Goal: Use online tool/utility: Utilize a website feature to perform a specific function

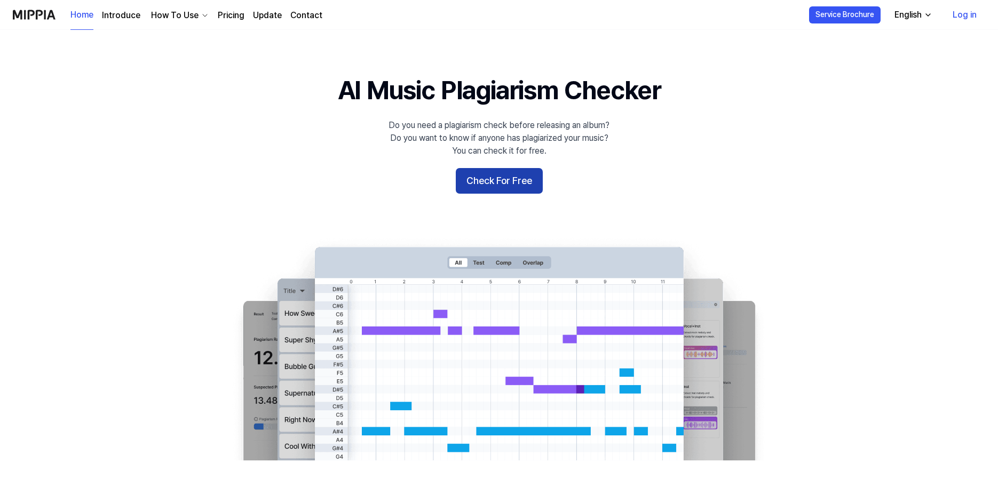
click at [473, 180] on button "Check For Free" at bounding box center [499, 181] width 87 height 26
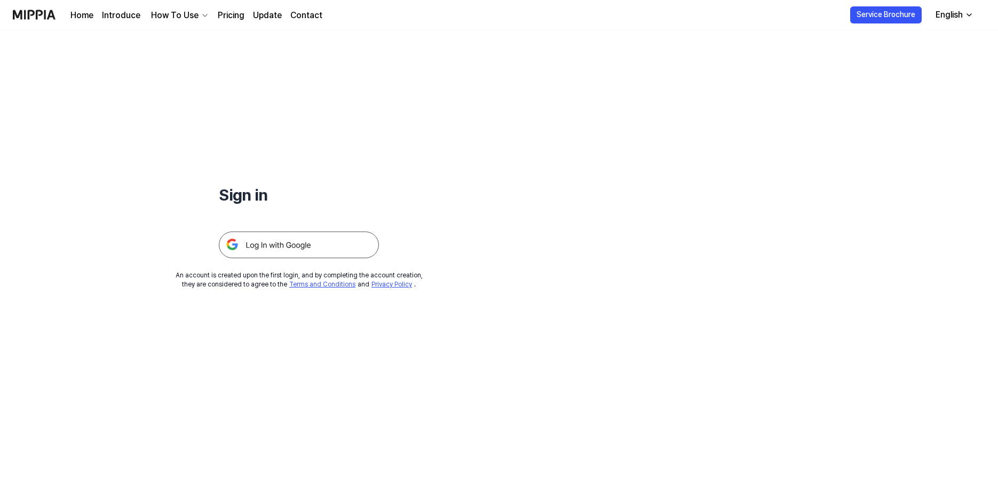
click at [315, 252] on img at bounding box center [299, 245] width 160 height 27
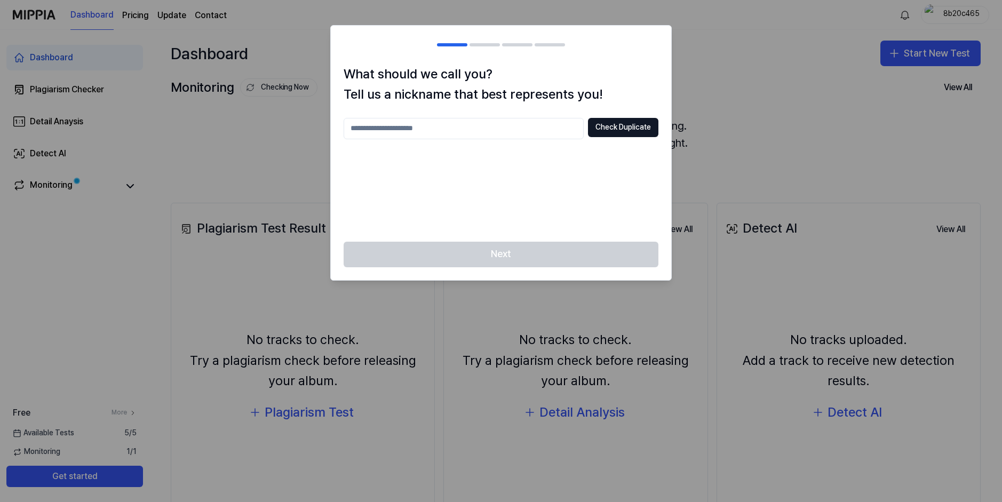
click at [380, 127] on input "text" at bounding box center [464, 128] width 240 height 21
type input "*******"
click at [619, 136] on button "Check Duplicate" at bounding box center [623, 127] width 70 height 19
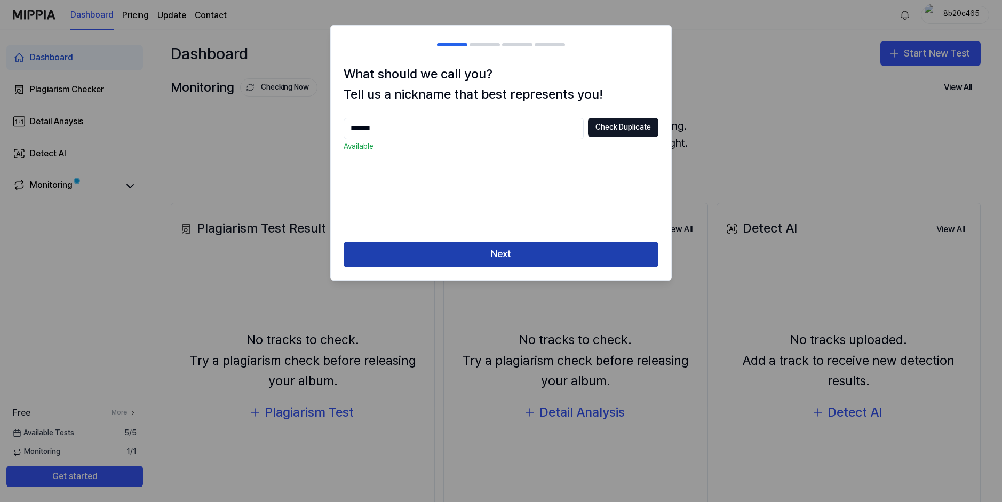
click at [495, 262] on button "Next" at bounding box center [501, 255] width 315 height 26
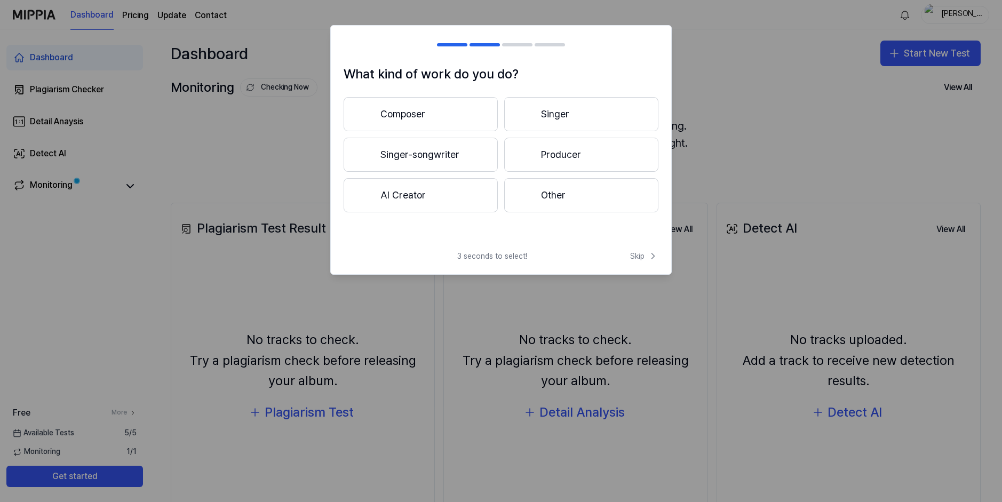
click at [432, 112] on button "Composer" at bounding box center [421, 114] width 154 height 34
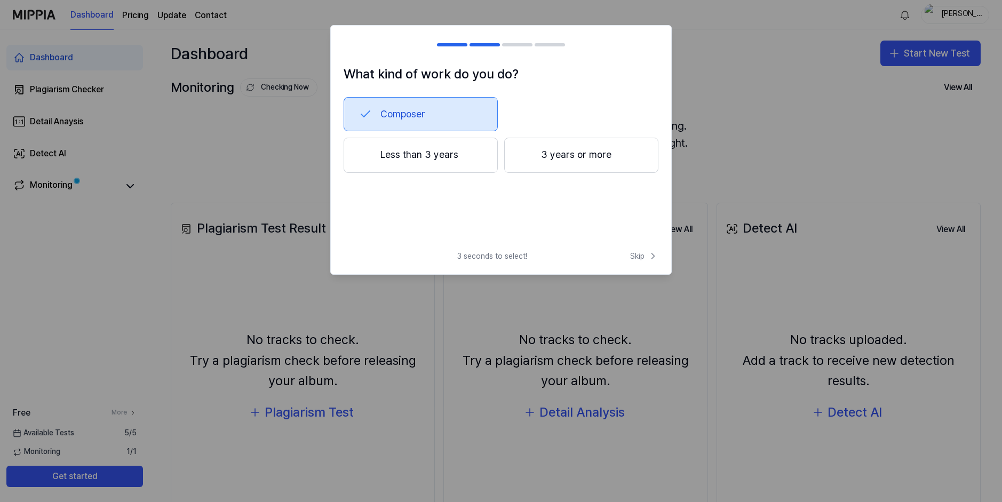
click at [445, 157] on button "Less than 3 years" at bounding box center [421, 155] width 154 height 35
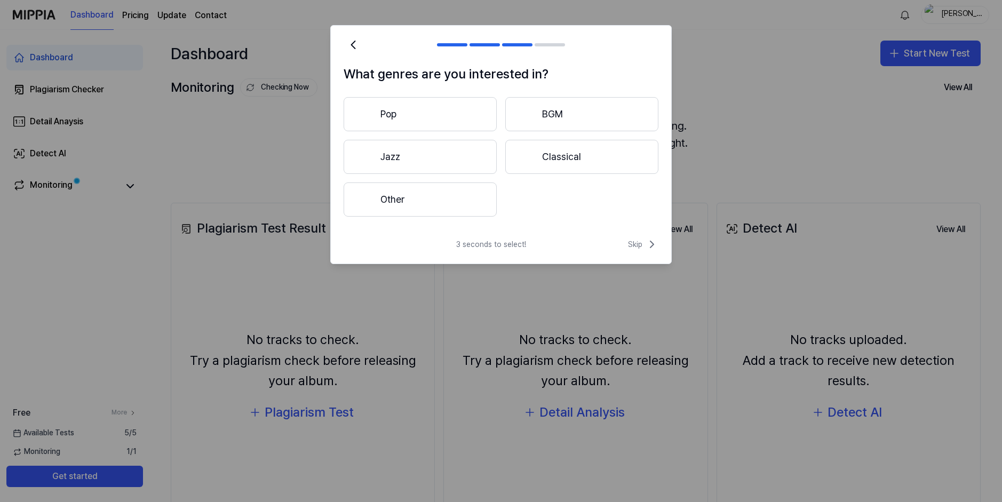
click at [431, 194] on button "Other" at bounding box center [420, 199] width 153 height 34
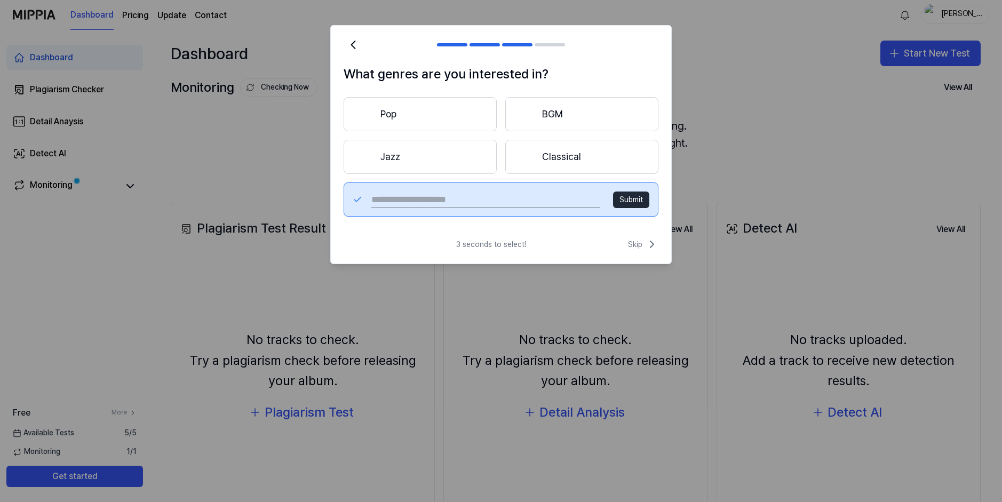
drag, startPoint x: 467, startPoint y: 193, endPoint x: 462, endPoint y: 196, distance: 5.5
click at [466, 193] on input "text" at bounding box center [485, 199] width 229 height 17
type input "****"
click at [629, 194] on button "Submit" at bounding box center [631, 200] width 36 height 17
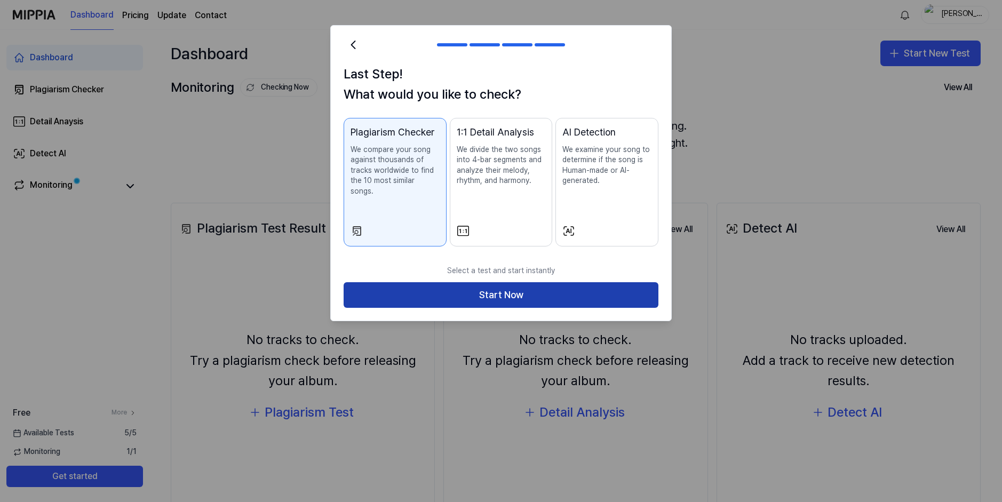
click at [452, 288] on button "Start Now" at bounding box center [501, 295] width 315 height 26
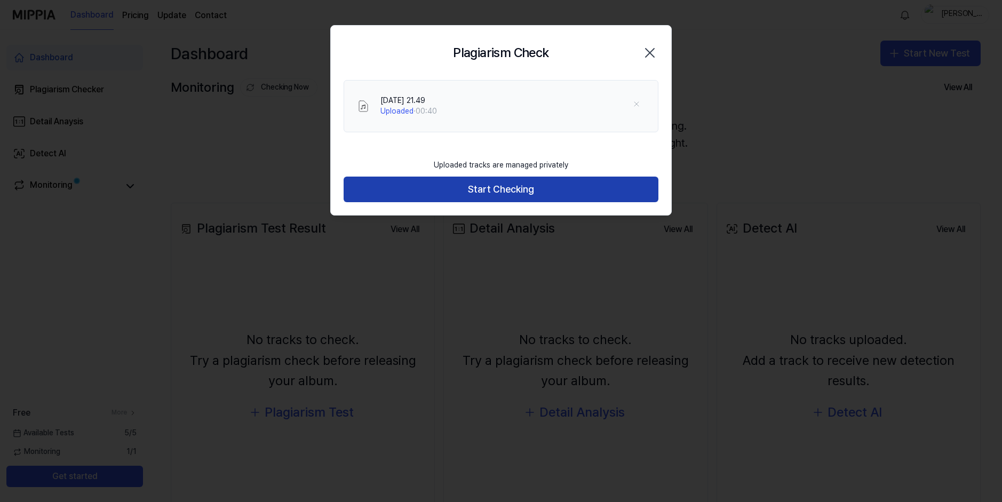
click at [401, 183] on button "Start Checking" at bounding box center [501, 190] width 315 height 26
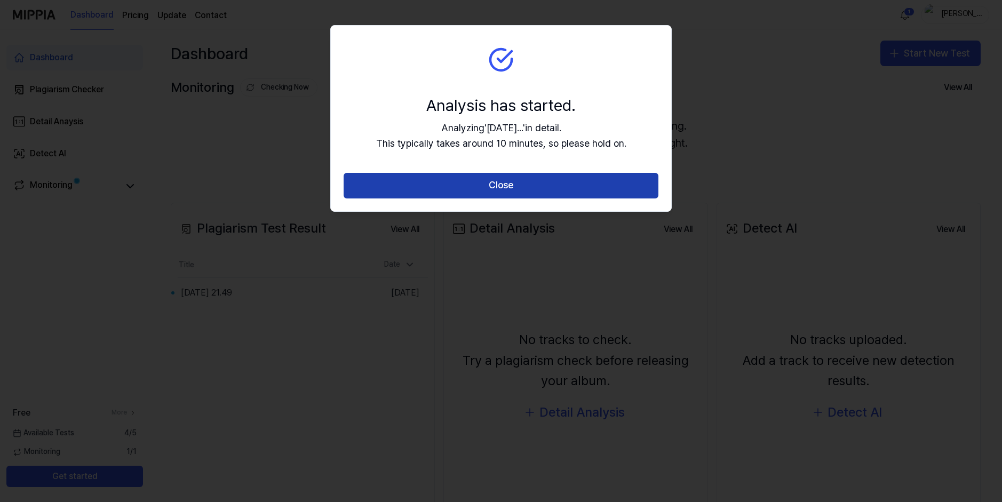
click at [559, 181] on button "Close" at bounding box center [501, 186] width 315 height 26
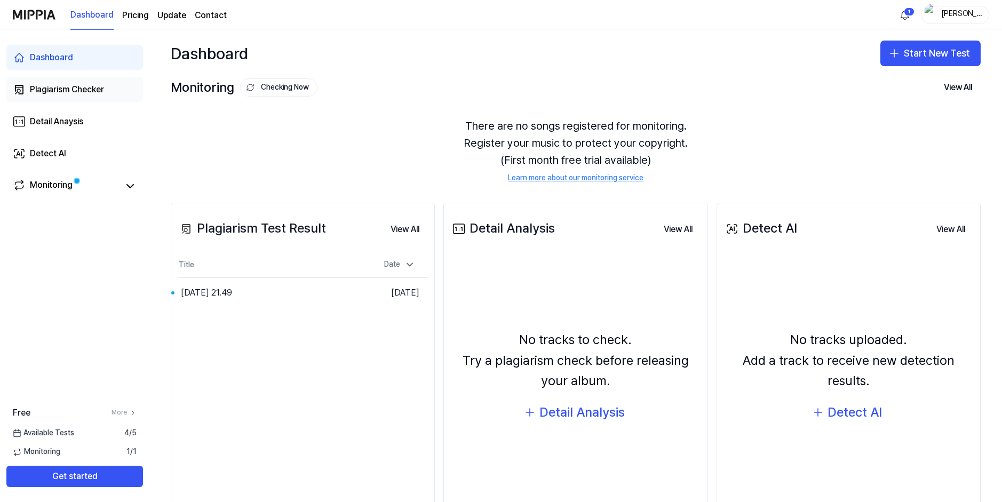
click at [73, 85] on div "Plagiarism Checker" at bounding box center [67, 89] width 74 height 13
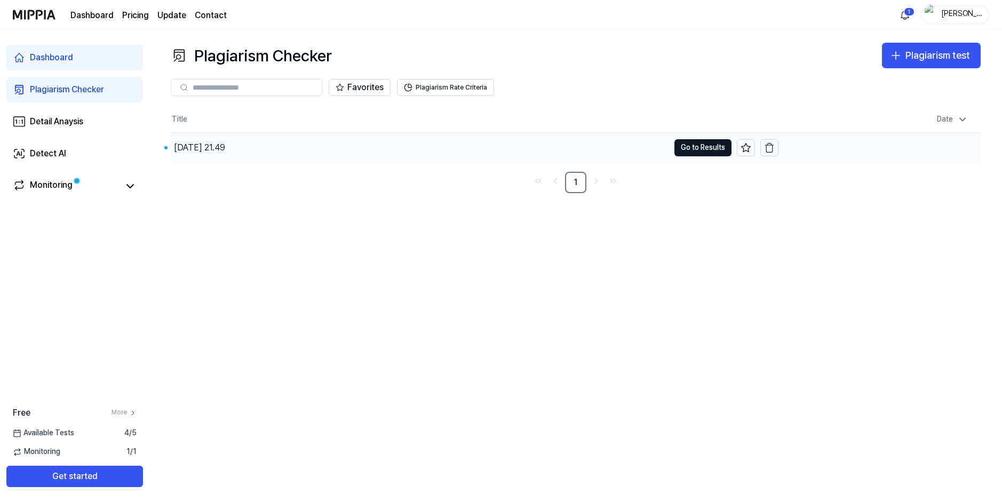
click at [214, 144] on div "[DATE] 21.49" at bounding box center [199, 147] width 51 height 13
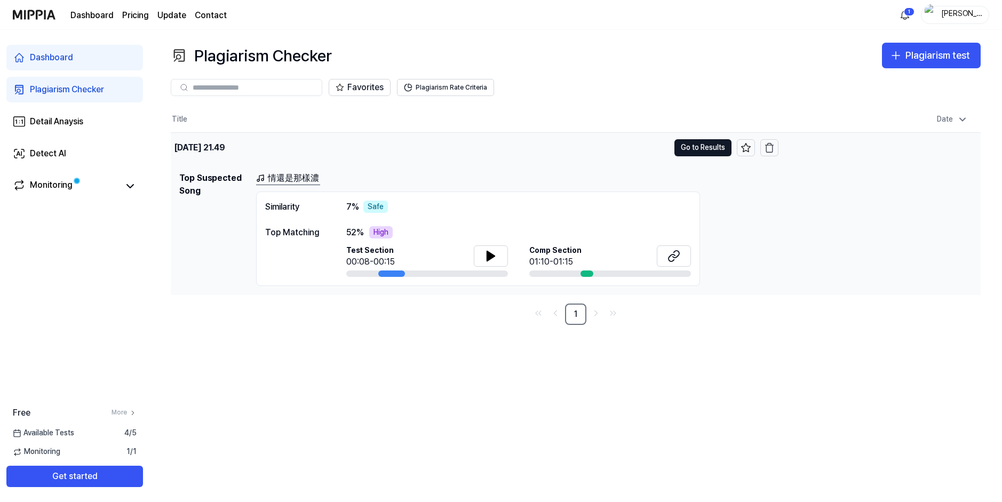
click at [450, 157] on div "[DATE] 21.49" at bounding box center [420, 148] width 498 height 30
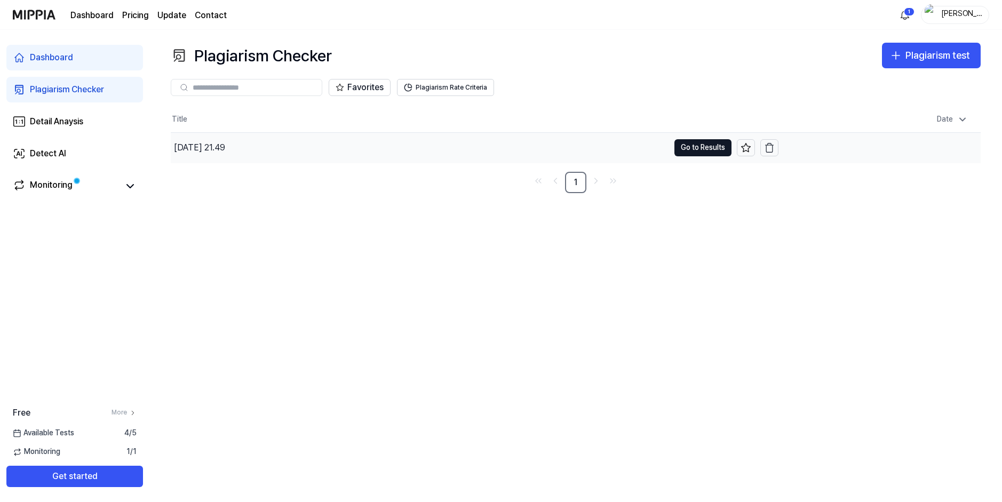
click at [326, 146] on div "[DATE] 21.49" at bounding box center [420, 148] width 498 height 30
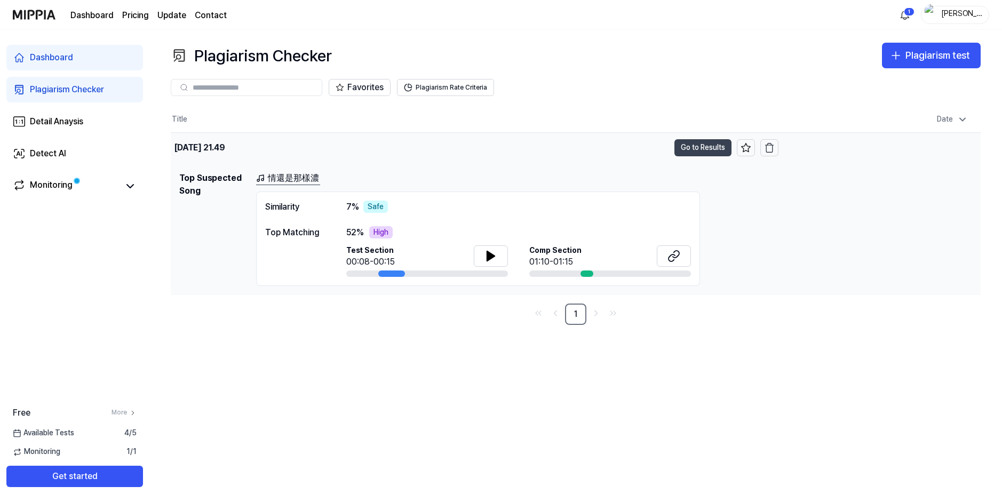
click at [687, 148] on button "Go to Results" at bounding box center [702, 147] width 57 height 17
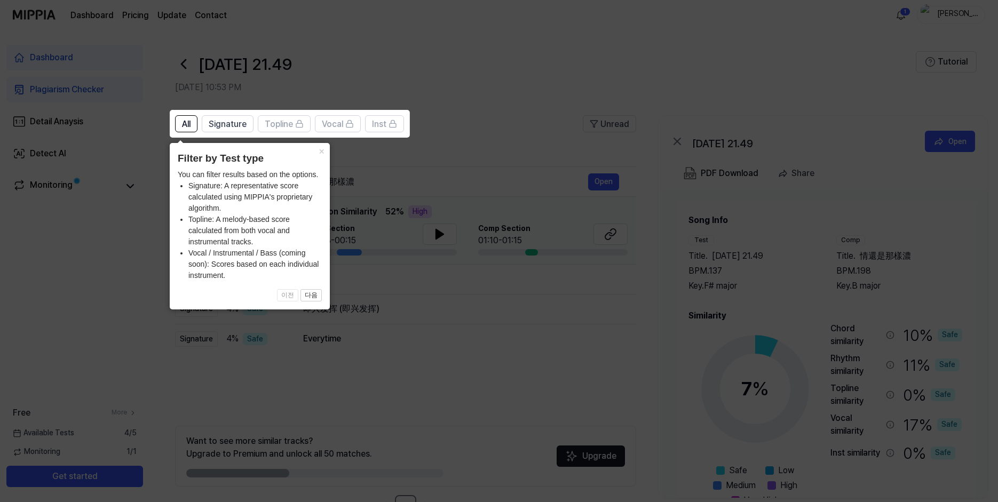
click at [541, 49] on icon at bounding box center [501, 251] width 1002 height 502
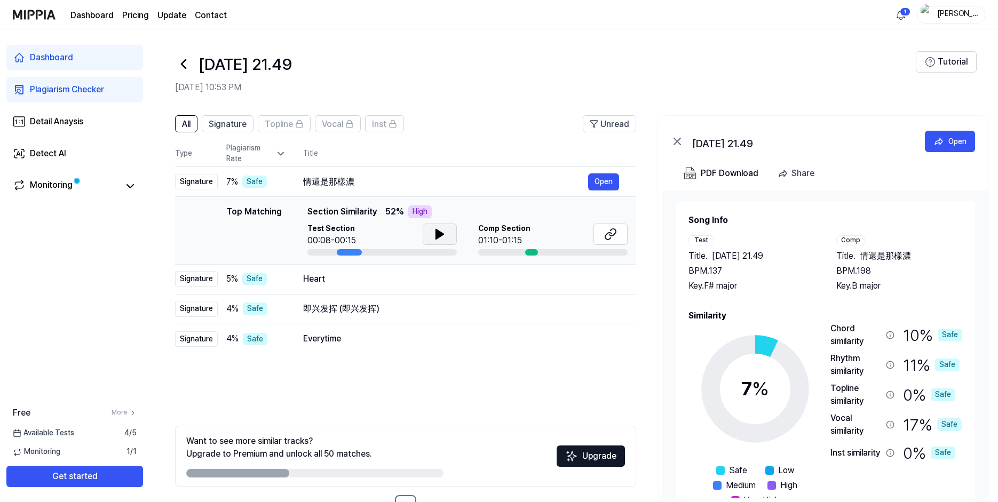
click at [440, 233] on icon at bounding box center [439, 234] width 7 height 10
click at [439, 235] on icon at bounding box center [439, 234] width 7 height 10
click at [604, 177] on button "Open" at bounding box center [603, 181] width 31 height 17
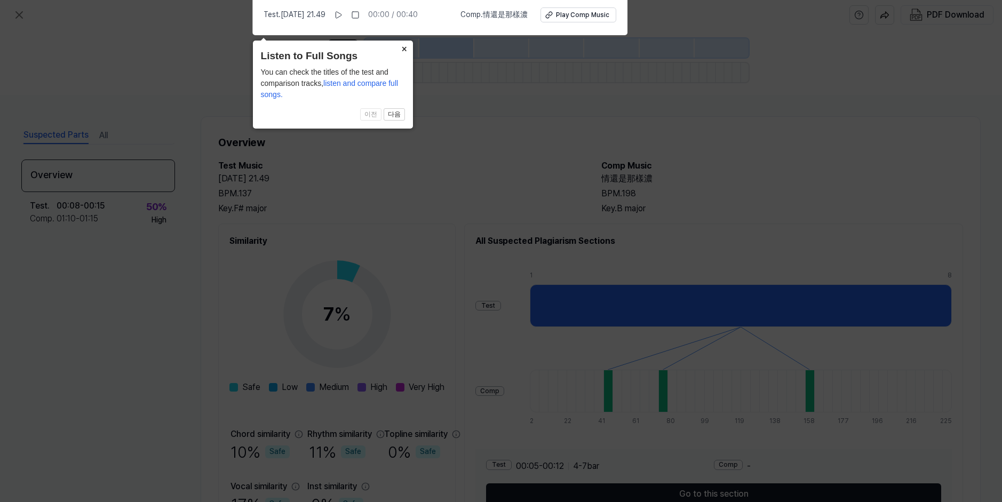
click at [403, 43] on button "×" at bounding box center [404, 48] width 17 height 15
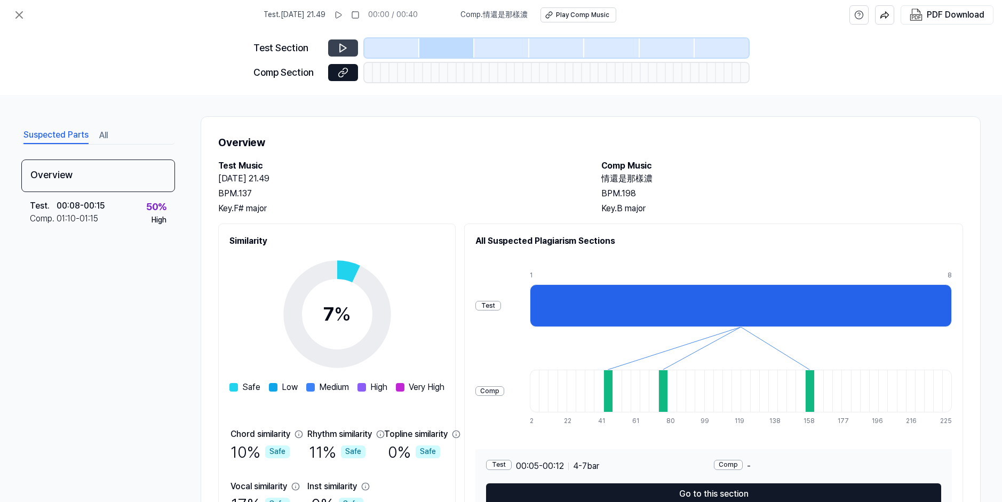
click at [344, 49] on icon at bounding box center [343, 48] width 11 height 11
click at [341, 47] on icon at bounding box center [343, 48] width 11 height 11
click at [436, 50] on div at bounding box center [446, 47] width 55 height 19
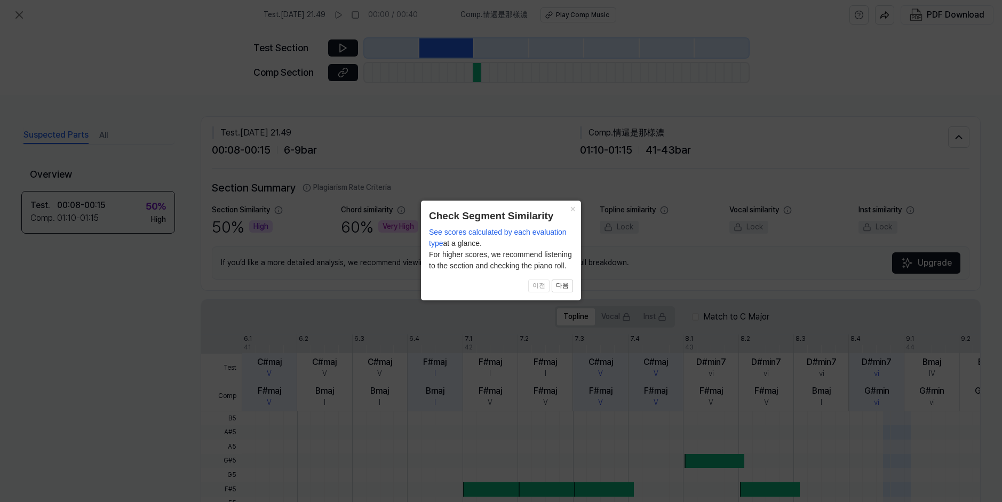
click at [570, 207] on button "×" at bounding box center [572, 208] width 17 height 15
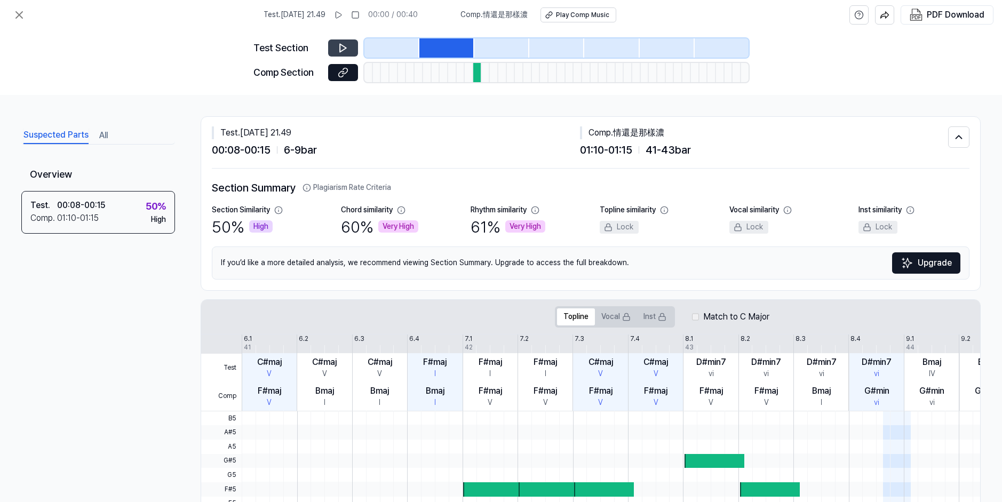
click at [343, 43] on icon at bounding box center [343, 48] width 11 height 11
click at [477, 70] on div at bounding box center [477, 72] width 9 height 19
click at [477, 72] on div at bounding box center [477, 72] width 9 height 19
click at [602, 14] on div "Play Comp Music" at bounding box center [581, 15] width 53 height 9
click at [476, 67] on div at bounding box center [477, 72] width 9 height 19
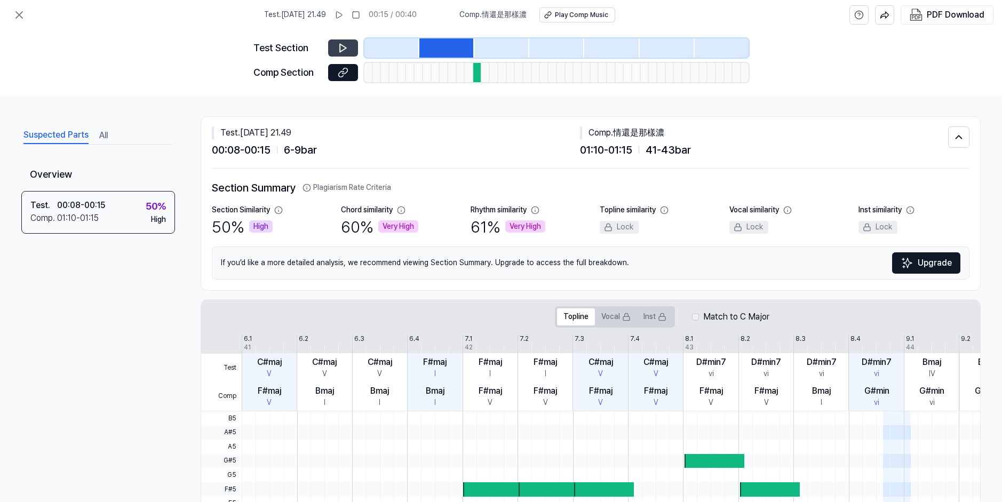
click at [476, 67] on div at bounding box center [477, 72] width 9 height 19
click at [264, 47] on div "Test Section" at bounding box center [287, 48] width 68 height 15
click at [346, 77] on icon at bounding box center [343, 72] width 11 height 11
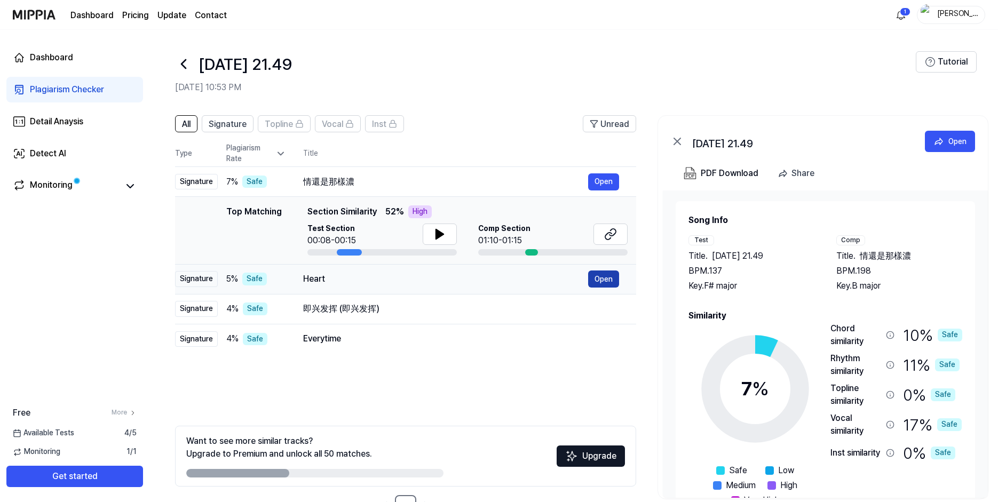
click at [603, 278] on button "Open" at bounding box center [603, 279] width 31 height 17
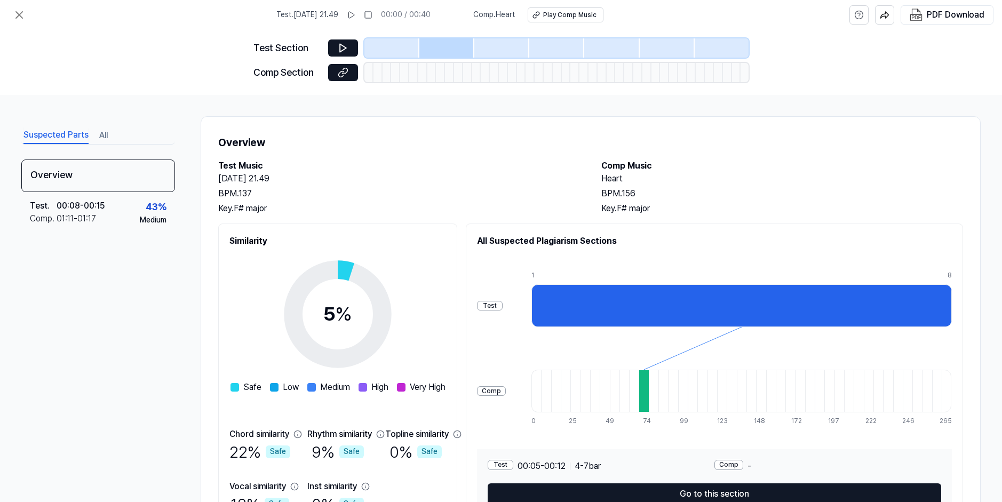
click at [373, 109] on div "Suspected Parts All Overview Test . 00:08 - 00:15 Comp . 01:11 - 01:17 43 % Med…" at bounding box center [501, 298] width 1002 height 407
click at [338, 72] on icon at bounding box center [343, 72] width 11 height 11
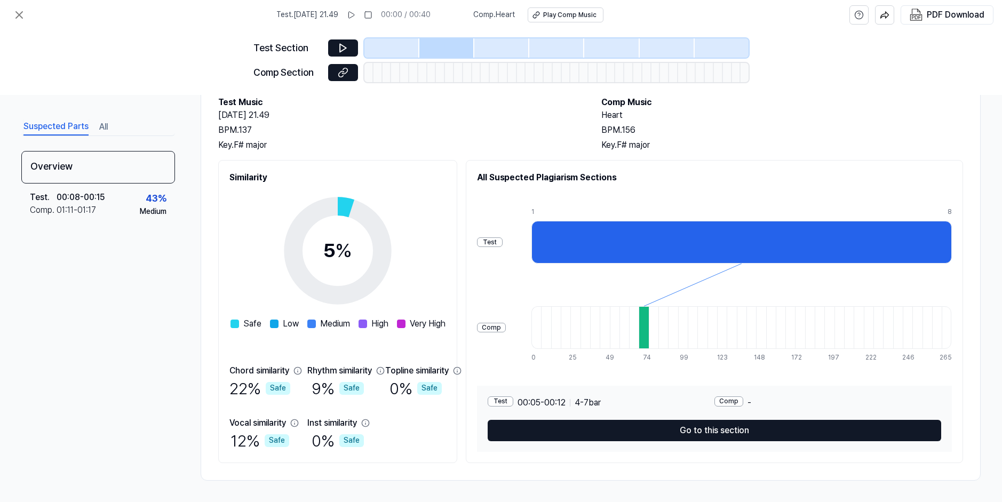
click at [648, 330] on div at bounding box center [644, 327] width 10 height 43
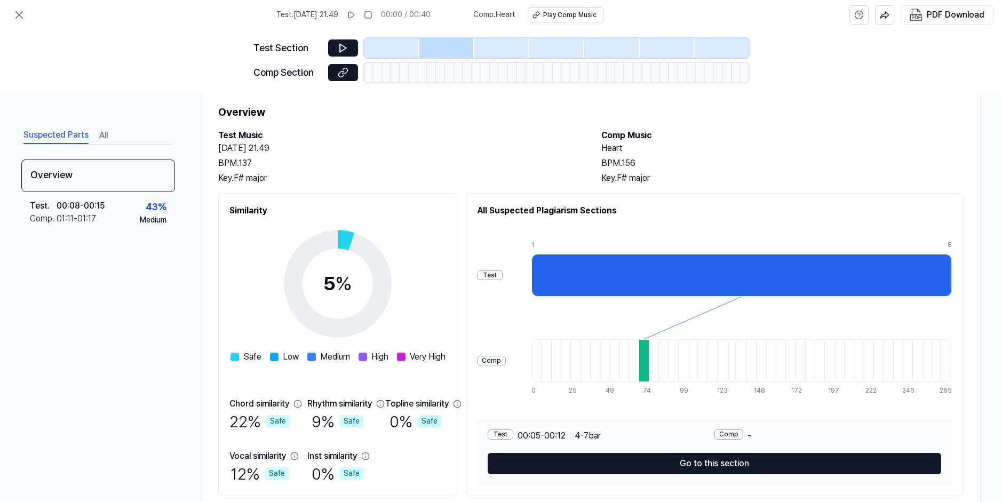
scroll to position [0, 0]
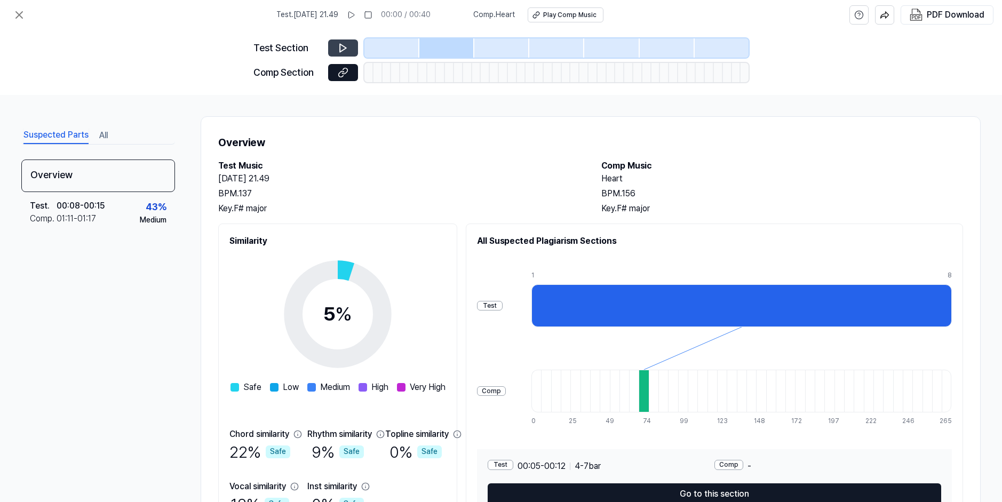
click at [343, 49] on icon at bounding box center [343, 48] width 11 height 11
click at [442, 45] on div at bounding box center [446, 47] width 55 height 19
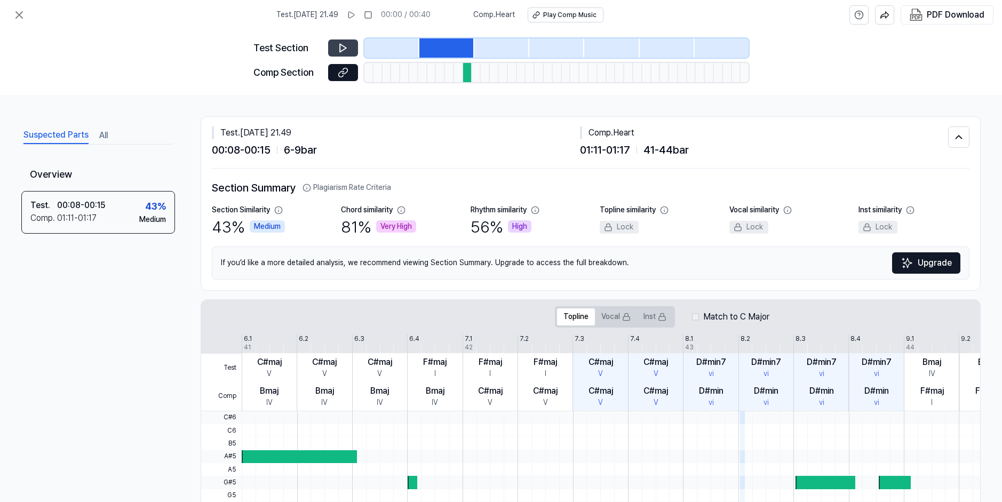
click at [343, 45] on icon at bounding box center [343, 48] width 11 height 11
click at [466, 67] on div at bounding box center [467, 72] width 9 height 19
click at [342, 73] on icon at bounding box center [344, 71] width 5 height 6
click at [22, 15] on icon at bounding box center [19, 15] width 13 height 13
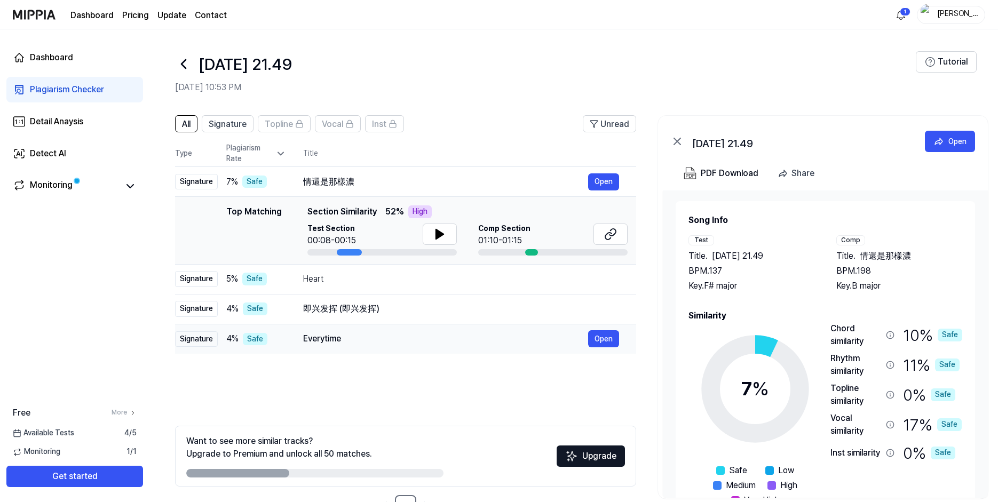
click at [497, 339] on div "Everytime" at bounding box center [445, 338] width 285 height 13
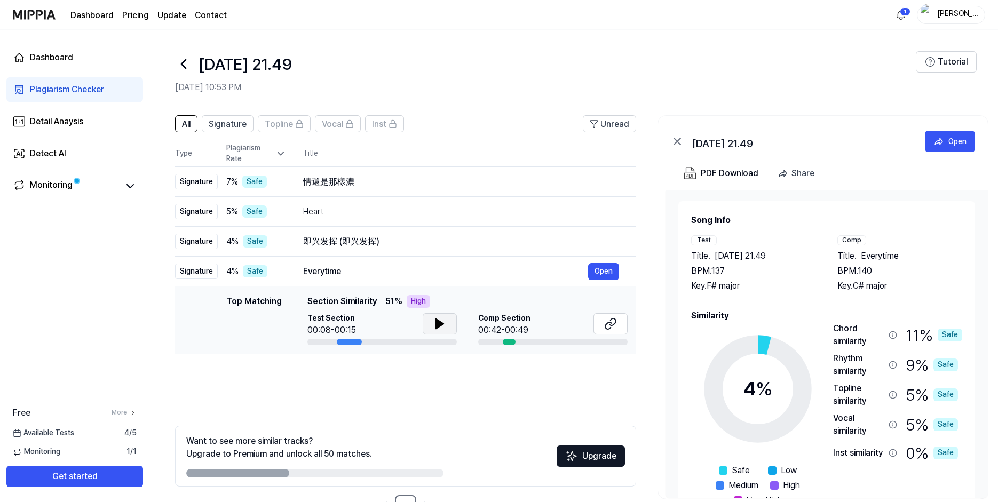
click at [437, 324] on icon at bounding box center [439, 324] width 7 height 10
click at [622, 324] on button at bounding box center [610, 323] width 34 height 21
